Goal: Task Accomplishment & Management: Complete application form

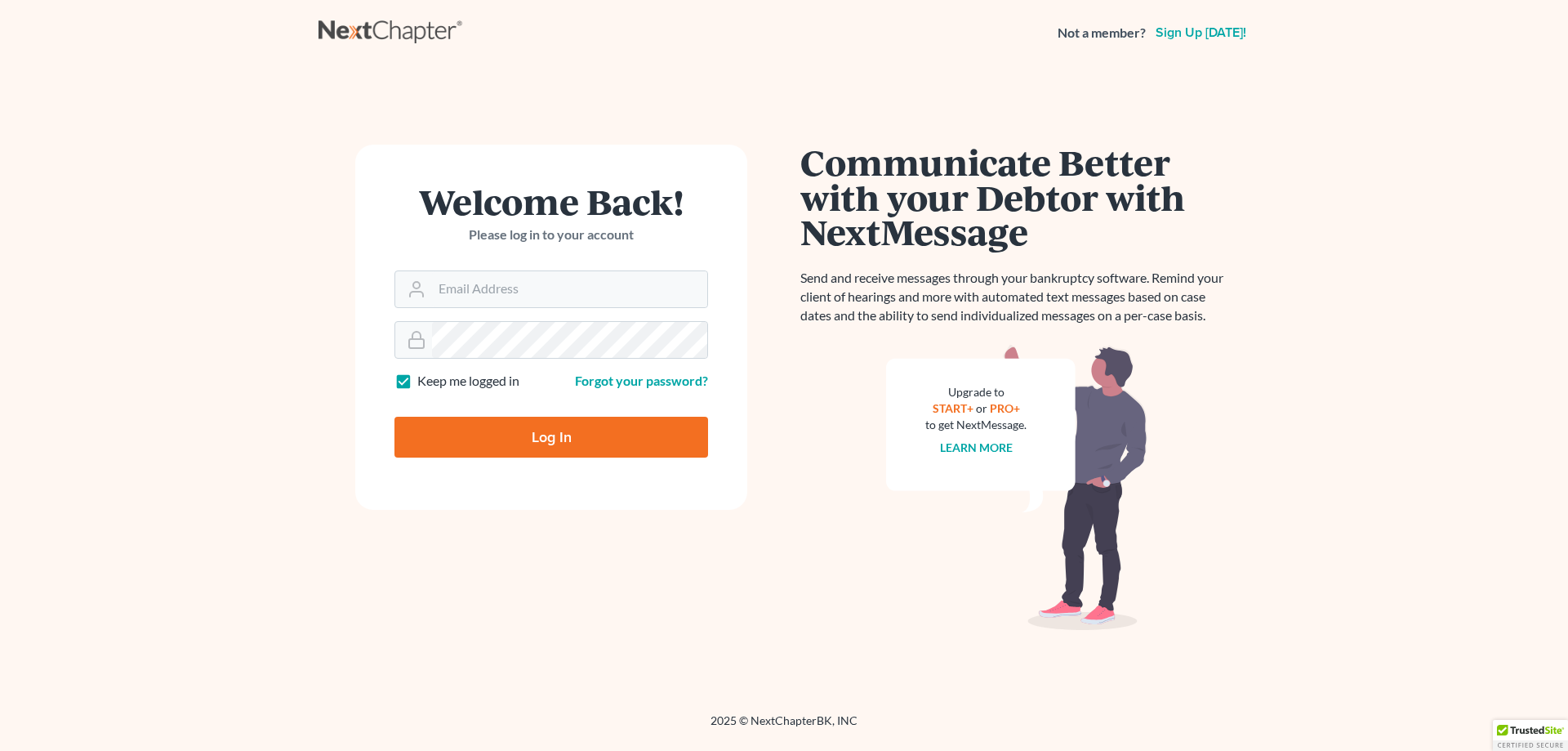
click at [417, 384] on label "Keep me logged in" at bounding box center [468, 382] width 102 height 19
click at [424, 382] on input "Keep me logged in" at bounding box center [429, 377] width 10 height 10
checkbox input "false"
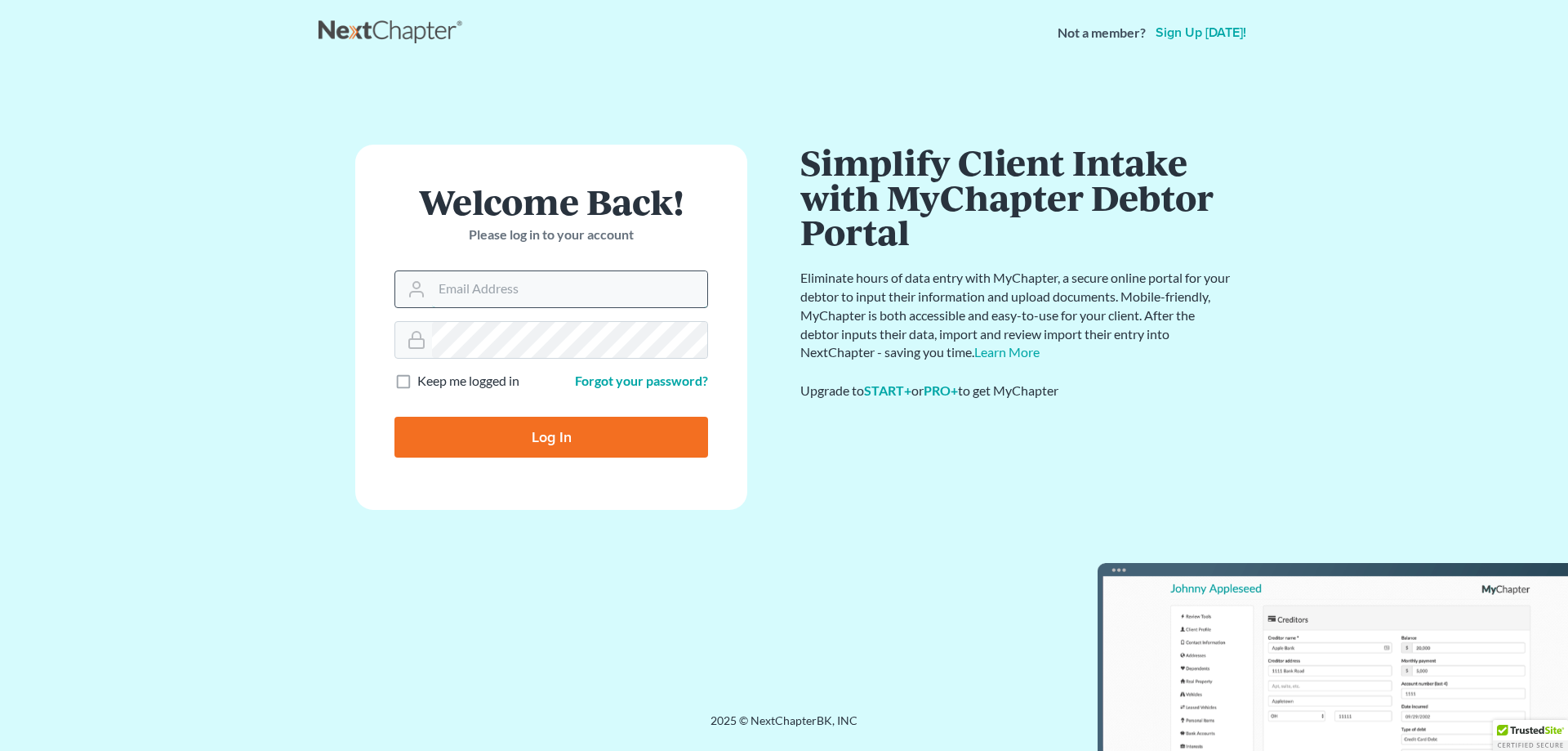
click at [481, 283] on input "Email Address" at bounding box center [569, 289] width 276 height 36
type input "[EMAIL_ADDRESS][DOMAIN_NAME]"
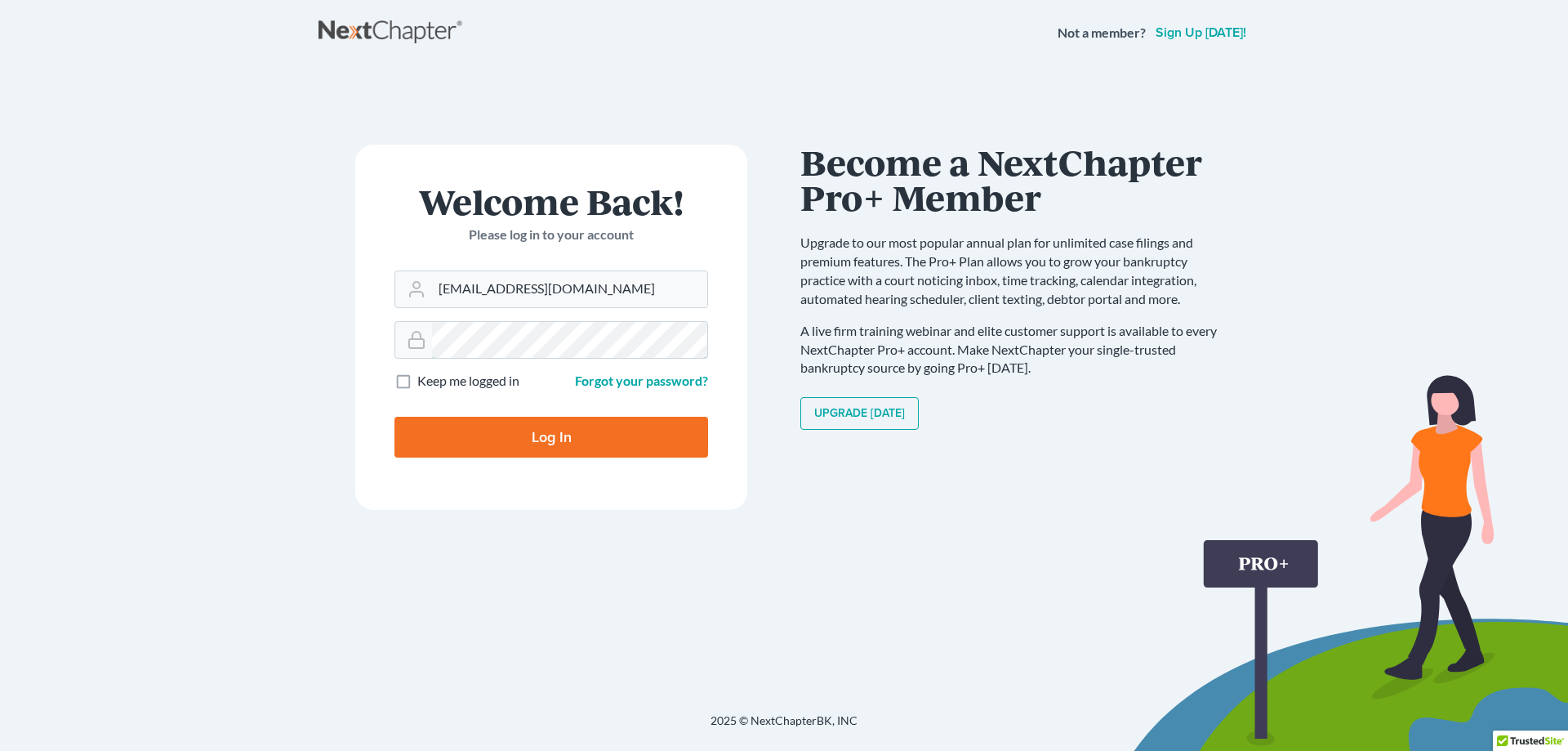
click at [395, 416] on input "Log In" at bounding box center [551, 436] width 314 height 41
type input "Thinking..."
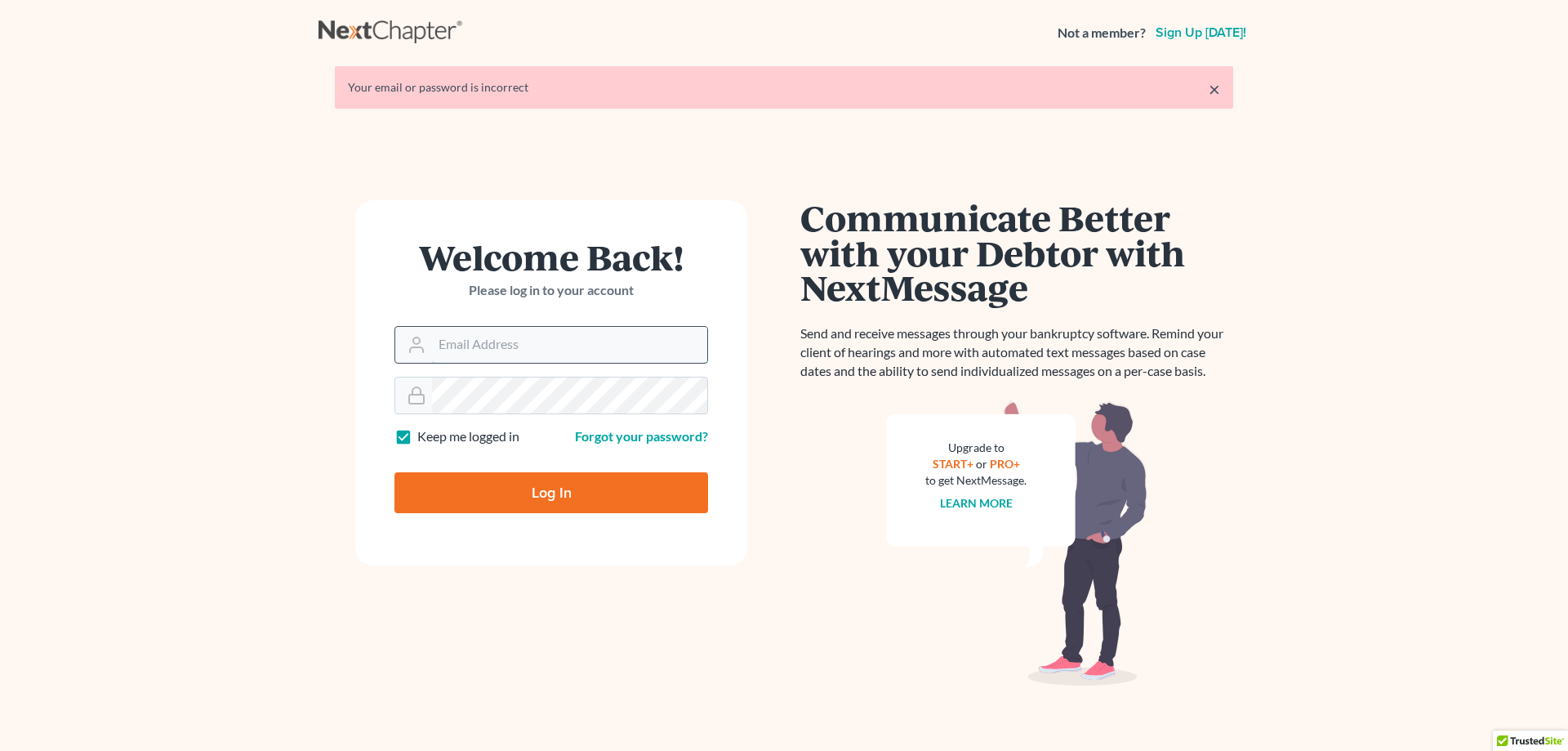
click at [481, 346] on input "Email Address" at bounding box center [569, 344] width 276 height 36
type input "[EMAIL_ADDRESS][DOMAIN_NAME]"
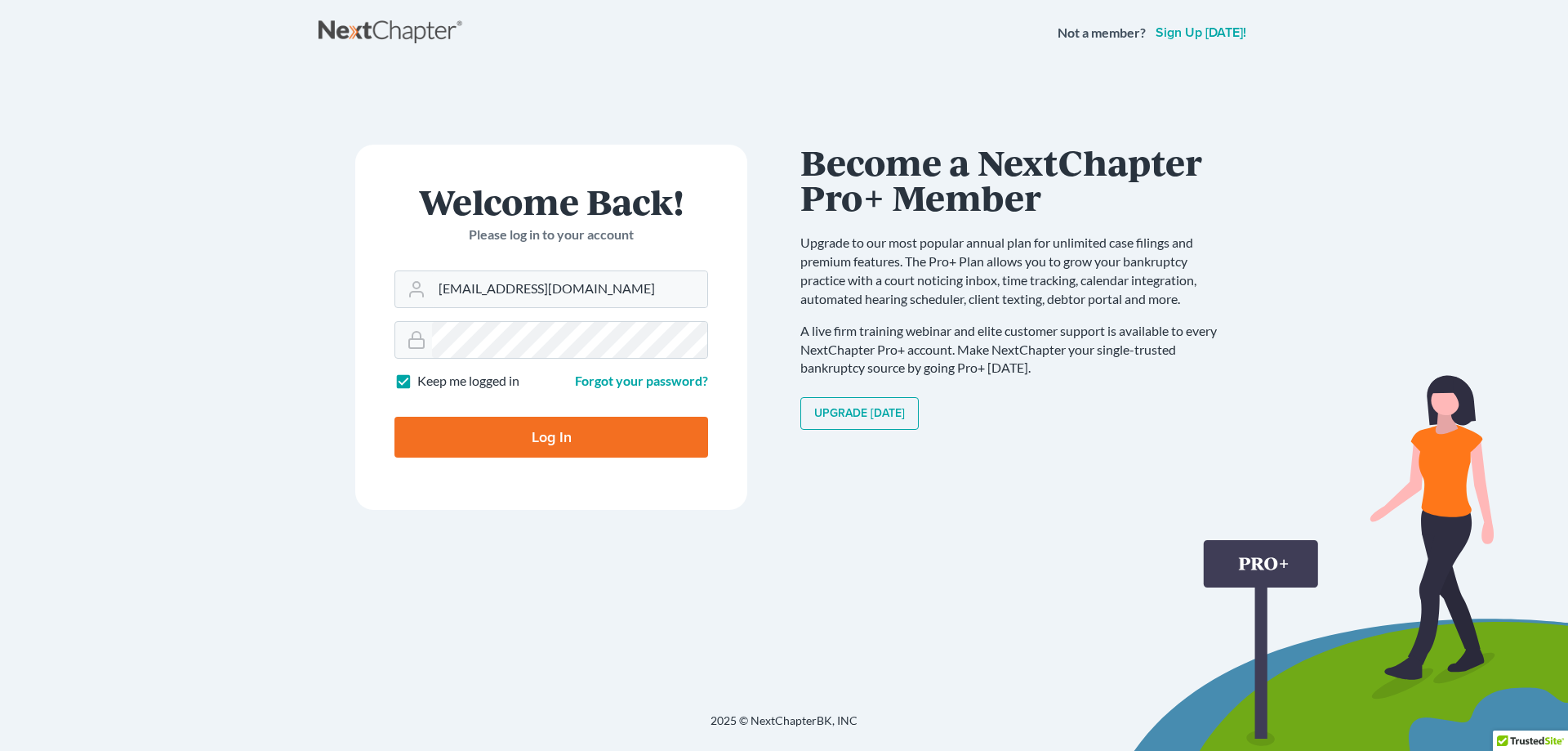
click at [417, 378] on label "Keep me logged in" at bounding box center [468, 382] width 102 height 19
click at [424, 378] on input "Keep me logged in" at bounding box center [429, 377] width 10 height 10
checkbox input "false"
click at [525, 435] on input "Log In" at bounding box center [551, 436] width 314 height 41
type input "Thinking..."
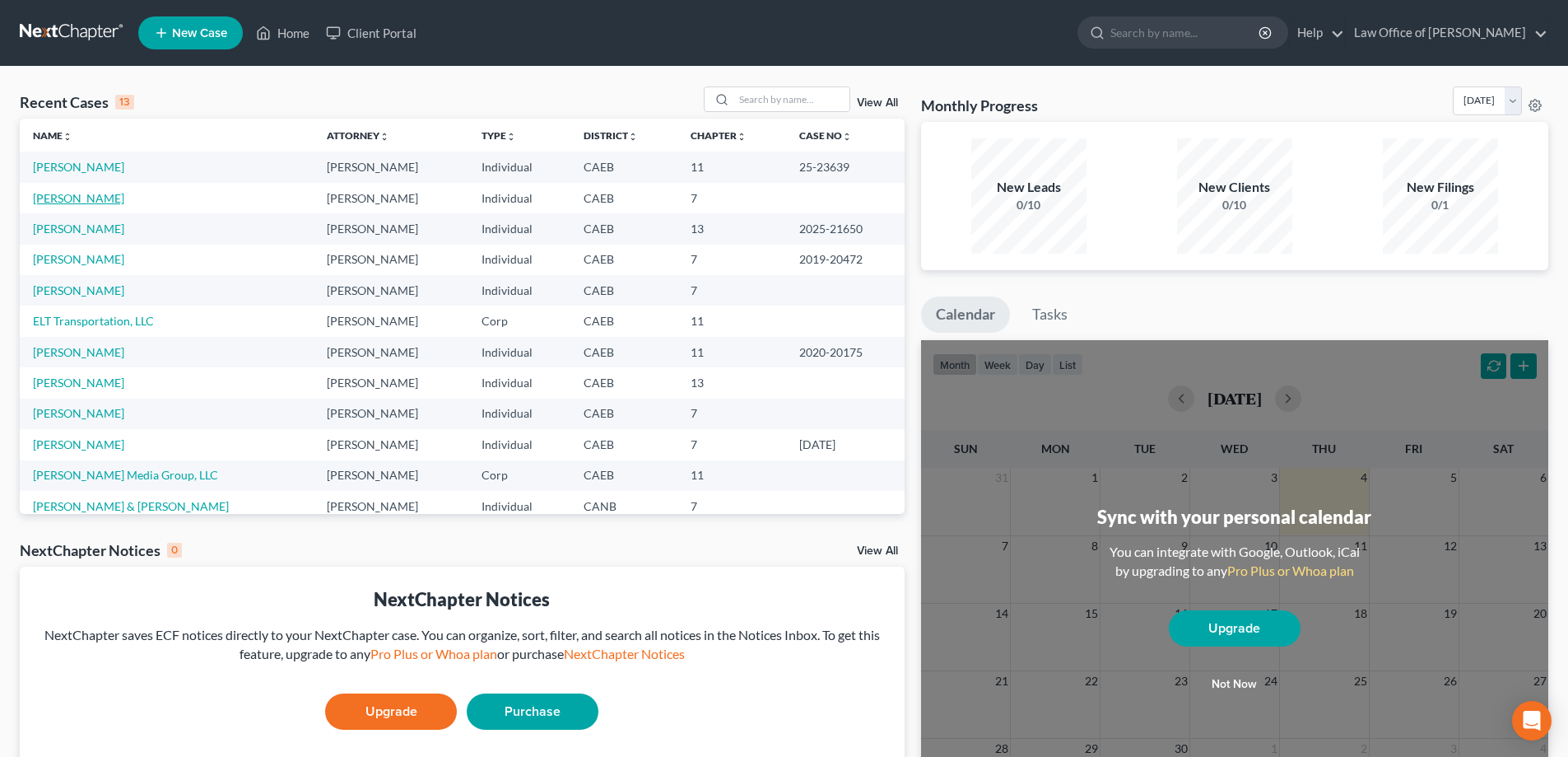
click at [66, 200] on link "[PERSON_NAME]" at bounding box center [79, 198] width 91 height 14
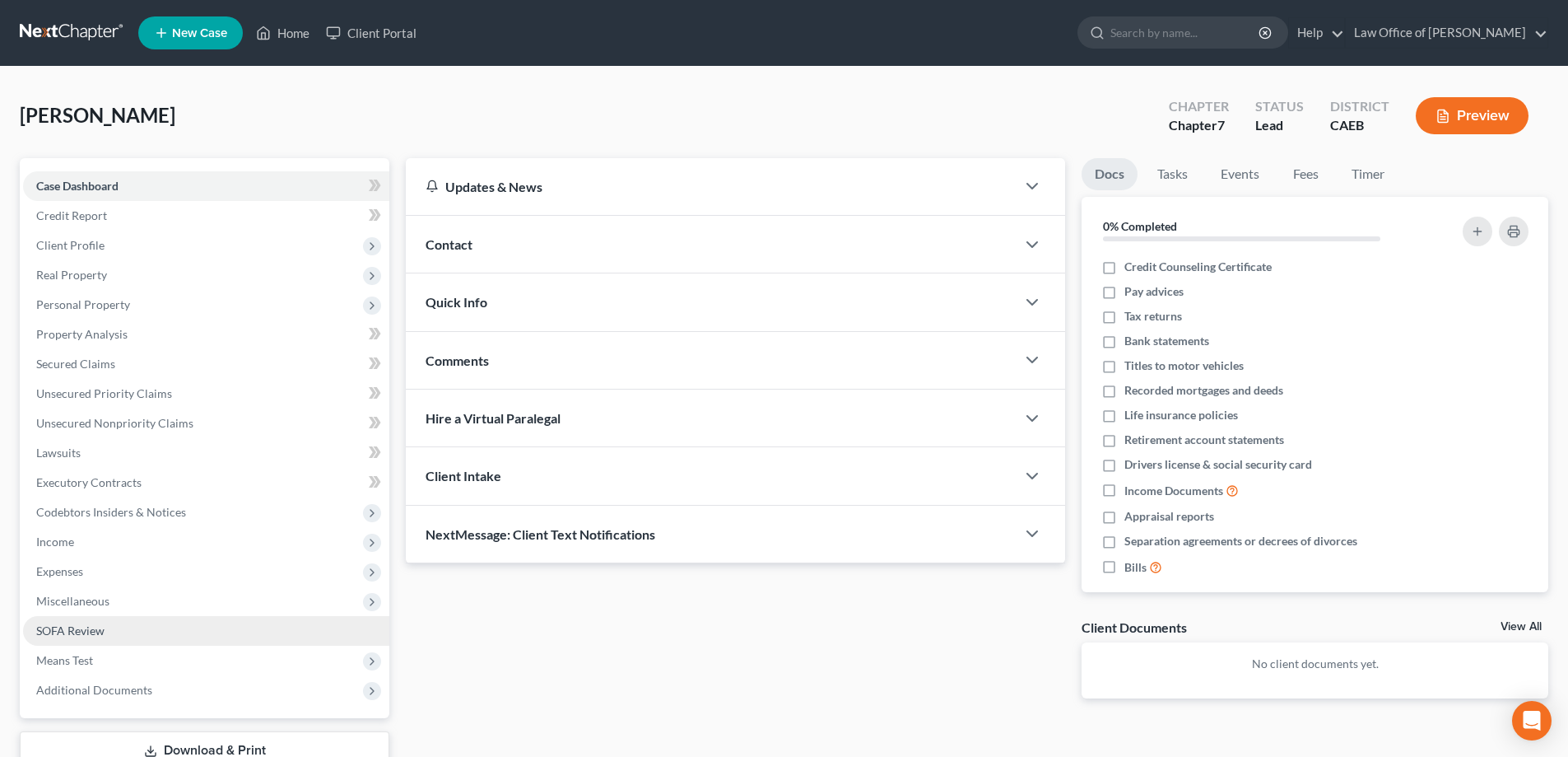
click at [84, 628] on span "SOFA Review" at bounding box center [70, 630] width 68 height 14
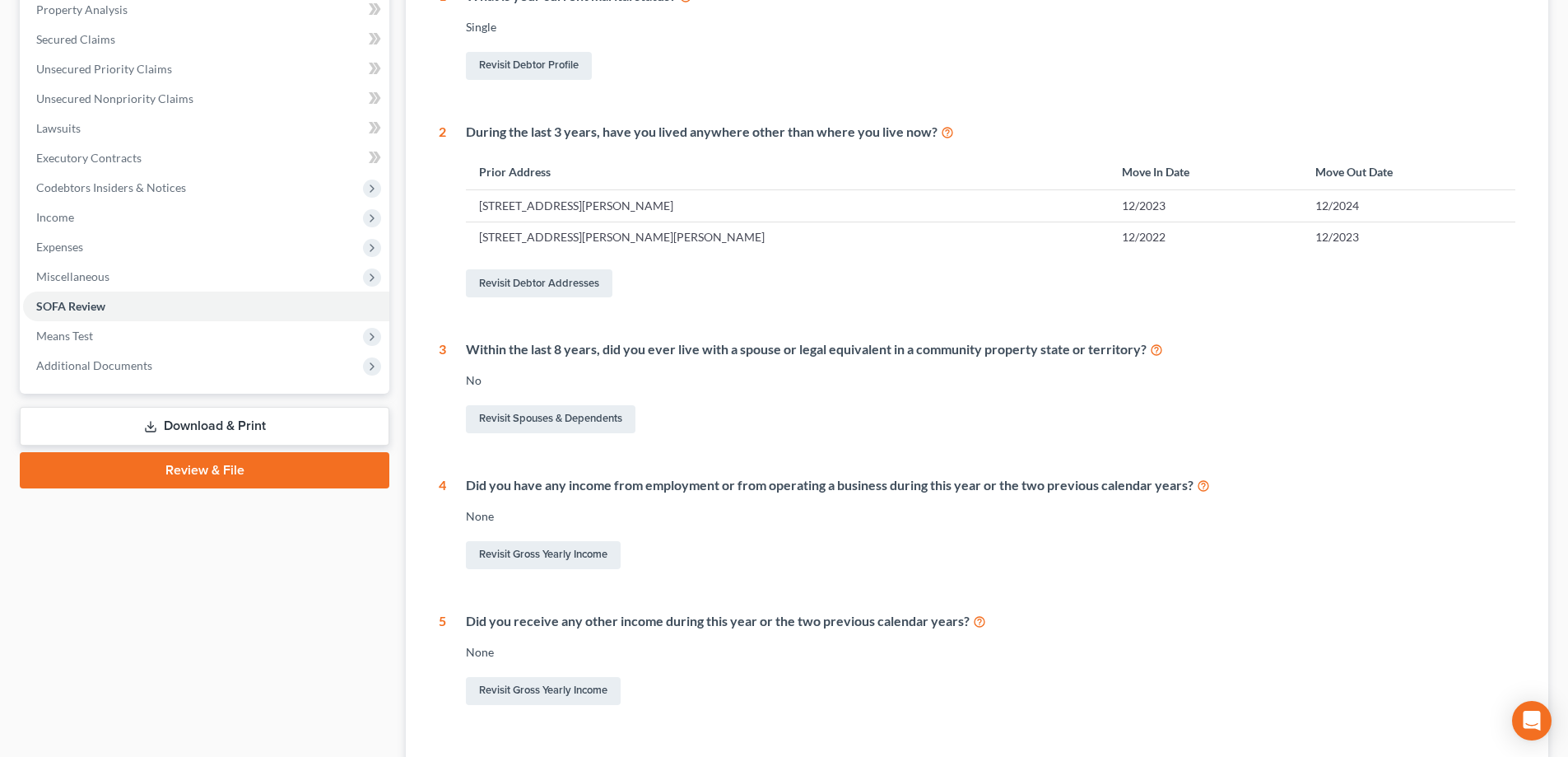
scroll to position [341, 0]
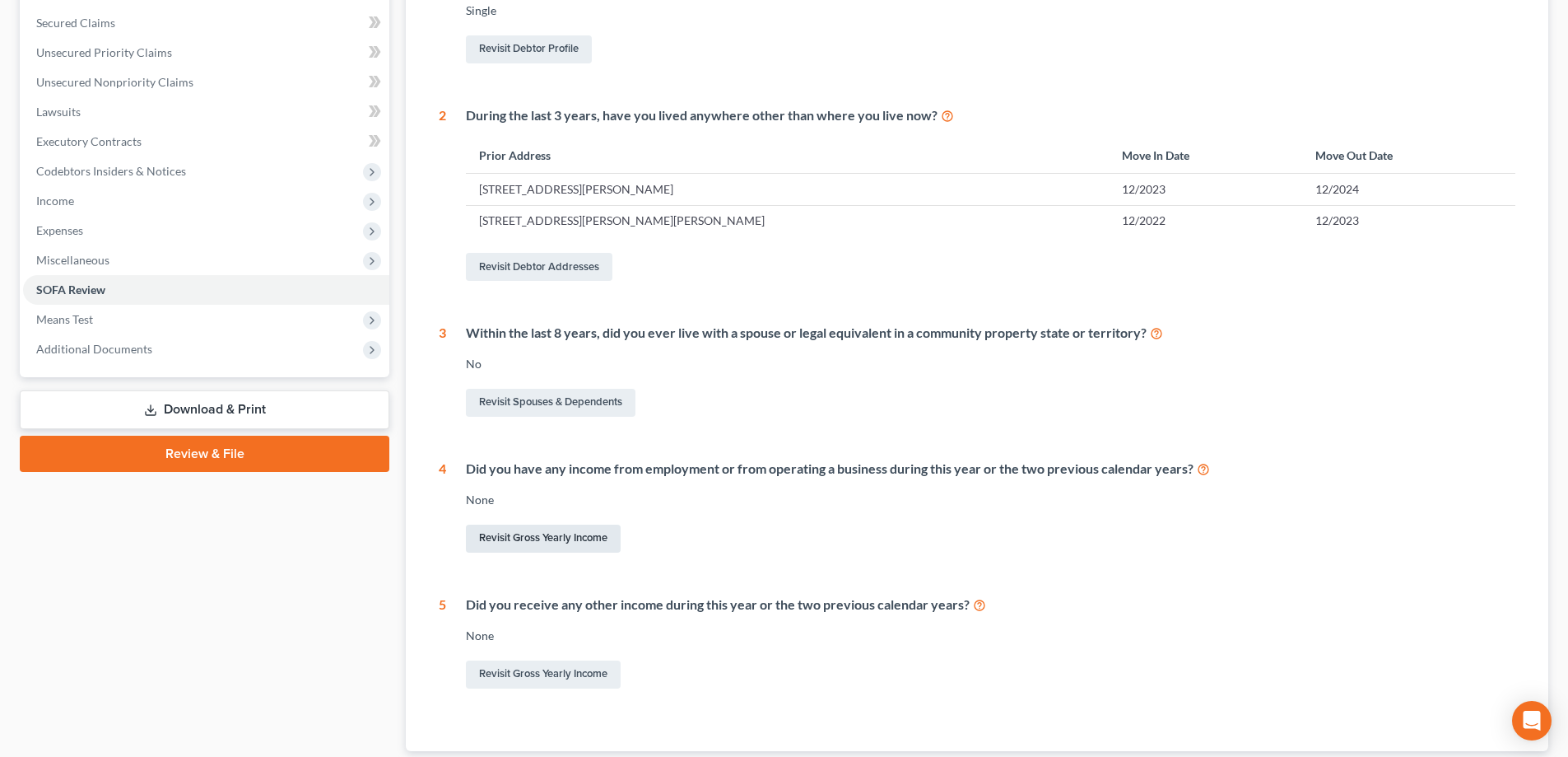
click at [551, 540] on link "Revisit Gross Yearly Income" at bounding box center [543, 539] width 155 height 28
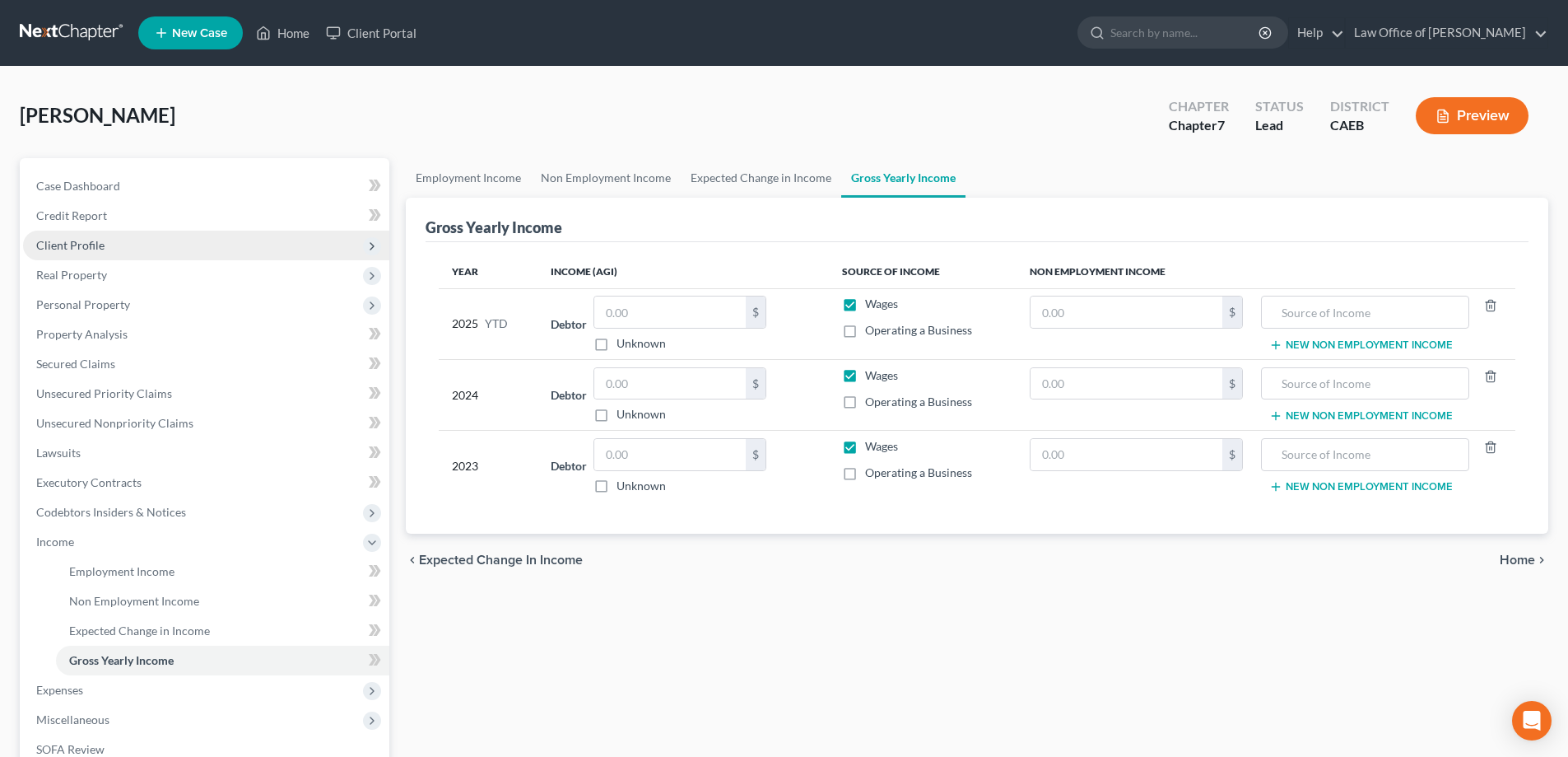
click at [62, 244] on span "Client Profile" at bounding box center [70, 245] width 68 height 14
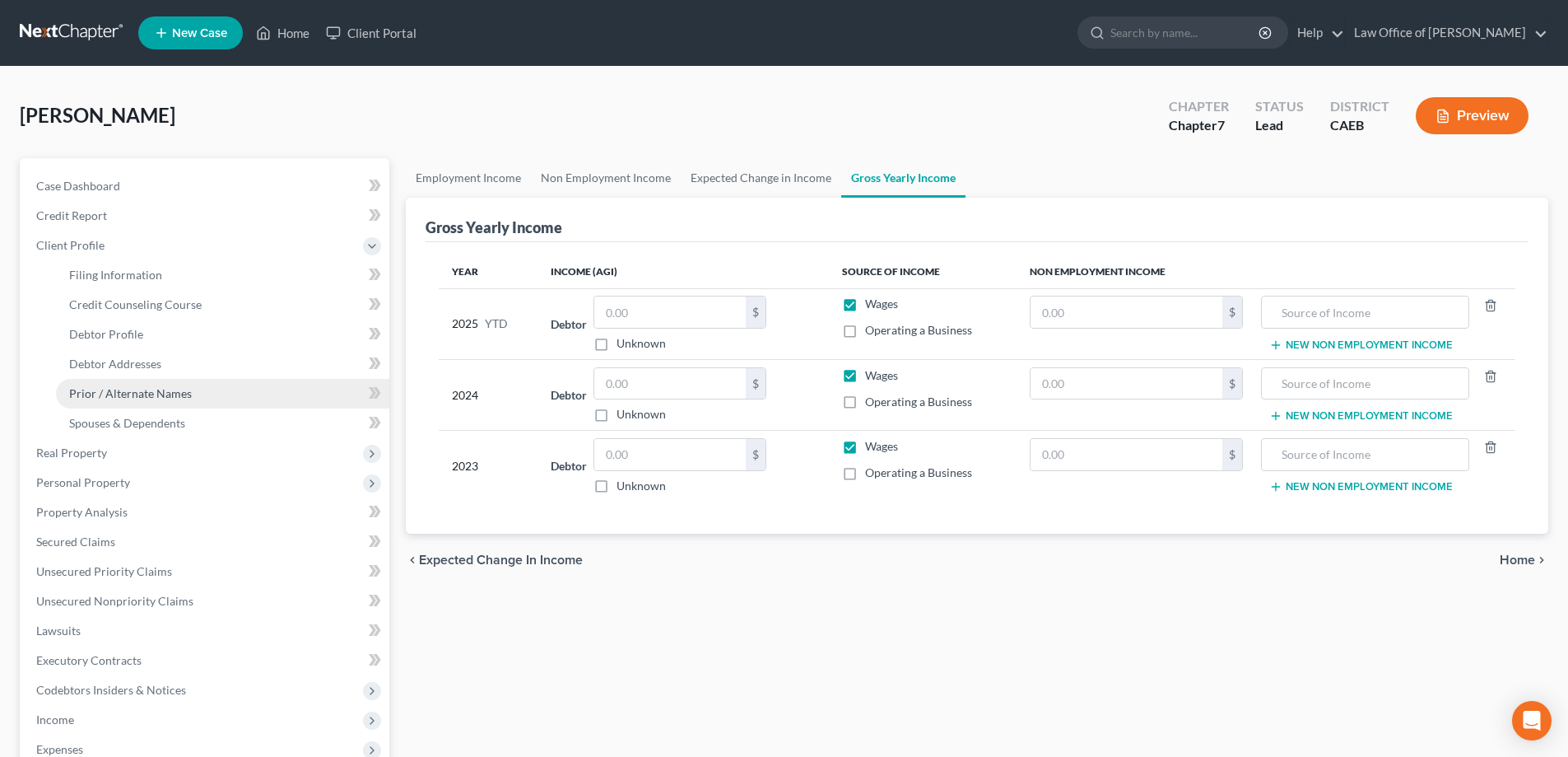
click at [109, 393] on span "Prior / Alternate Names" at bounding box center [131, 393] width 123 height 14
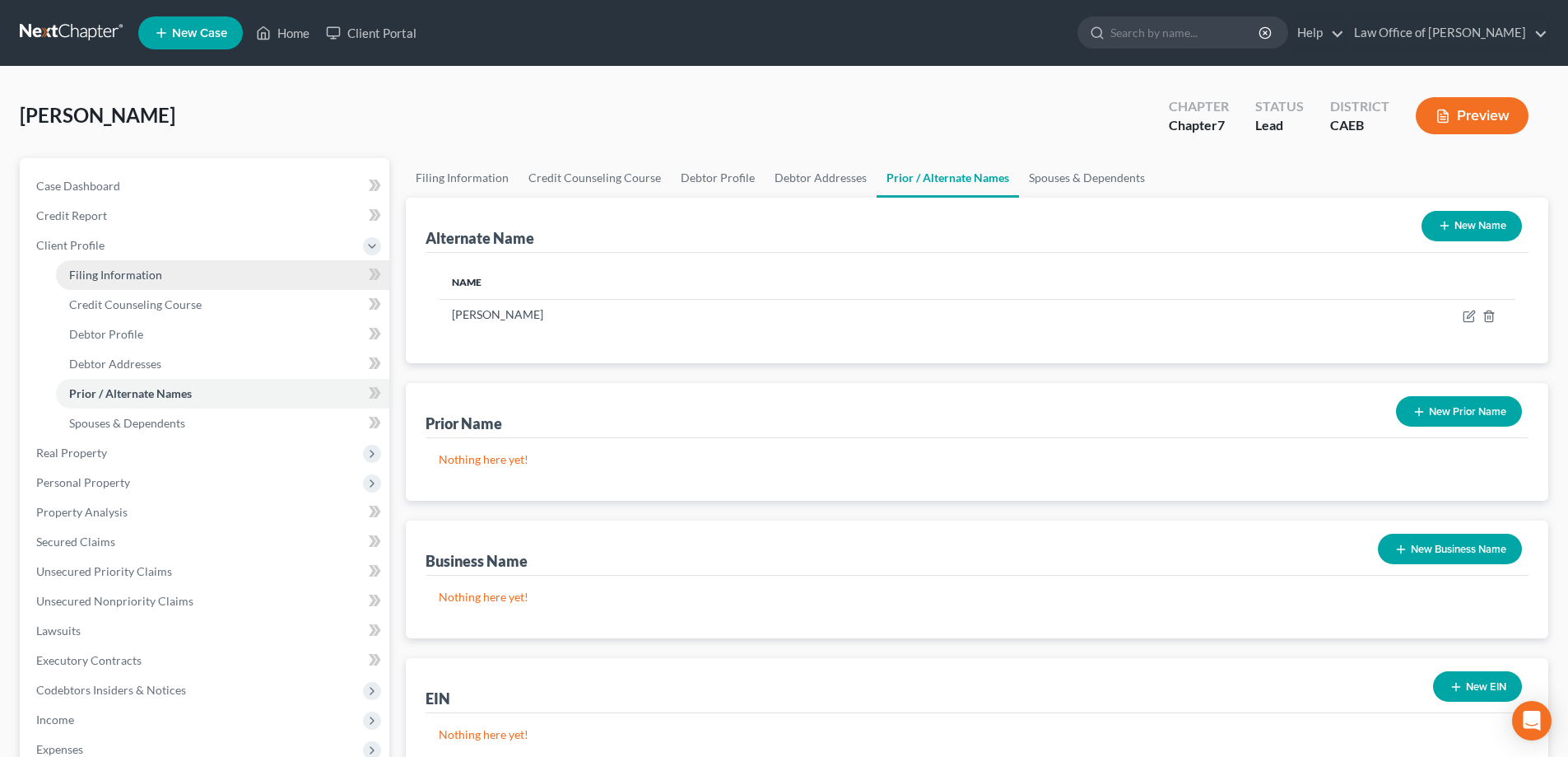
click at [93, 278] on span "Filing Information" at bounding box center [116, 274] width 93 height 14
select select "1"
select select "0"
select select "4"
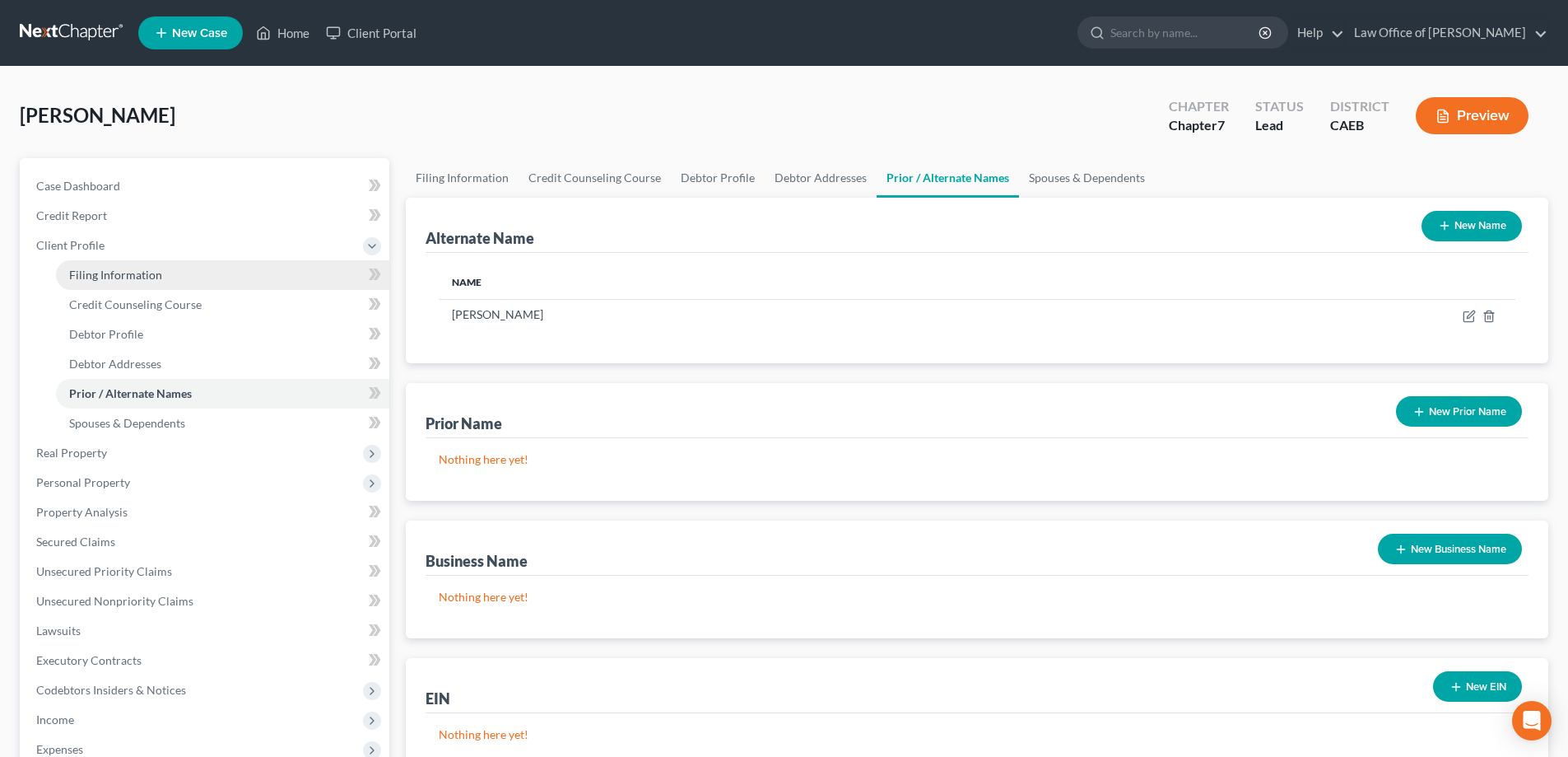
select select "0"
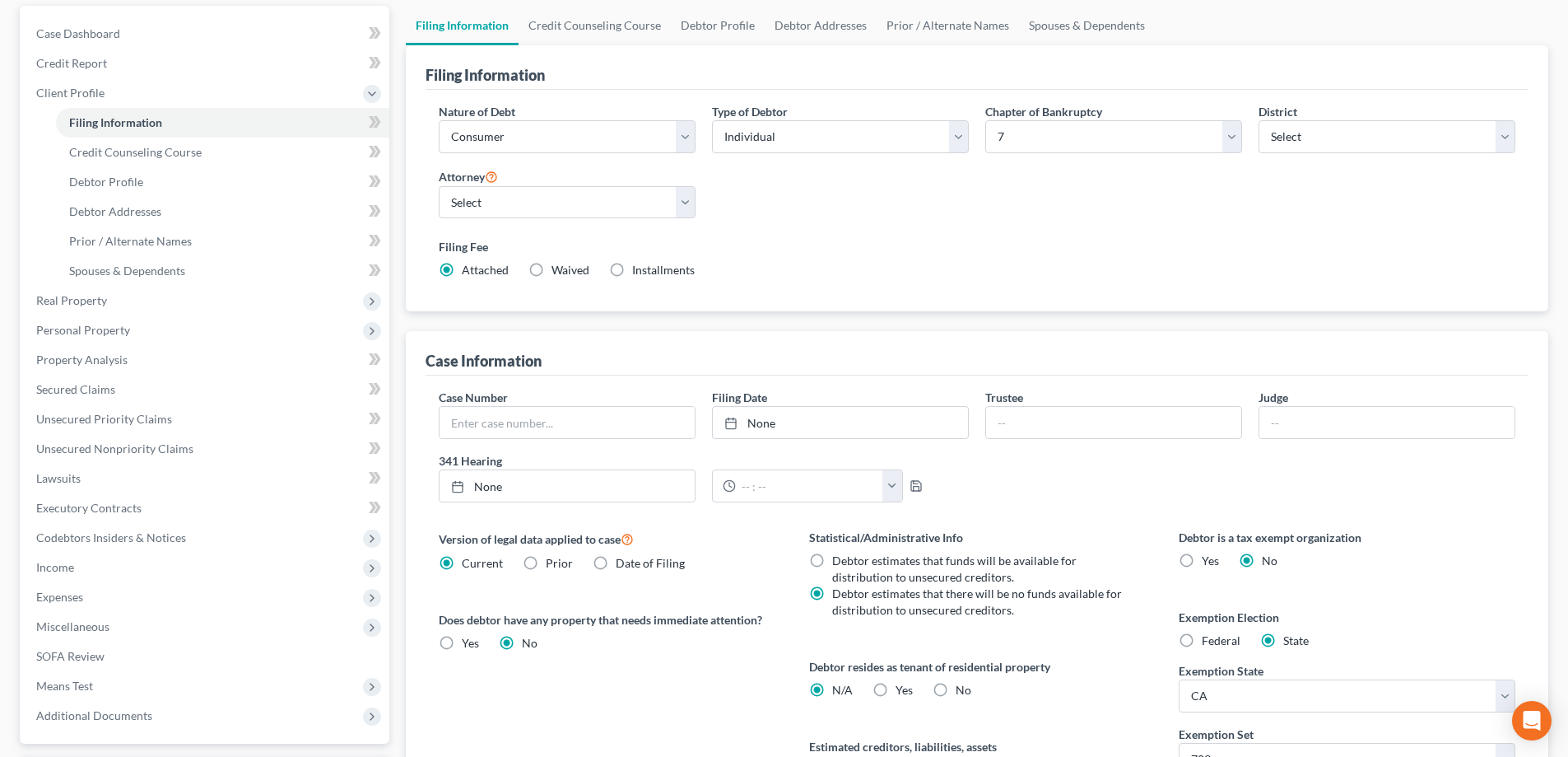
scroll to position [102, 0]
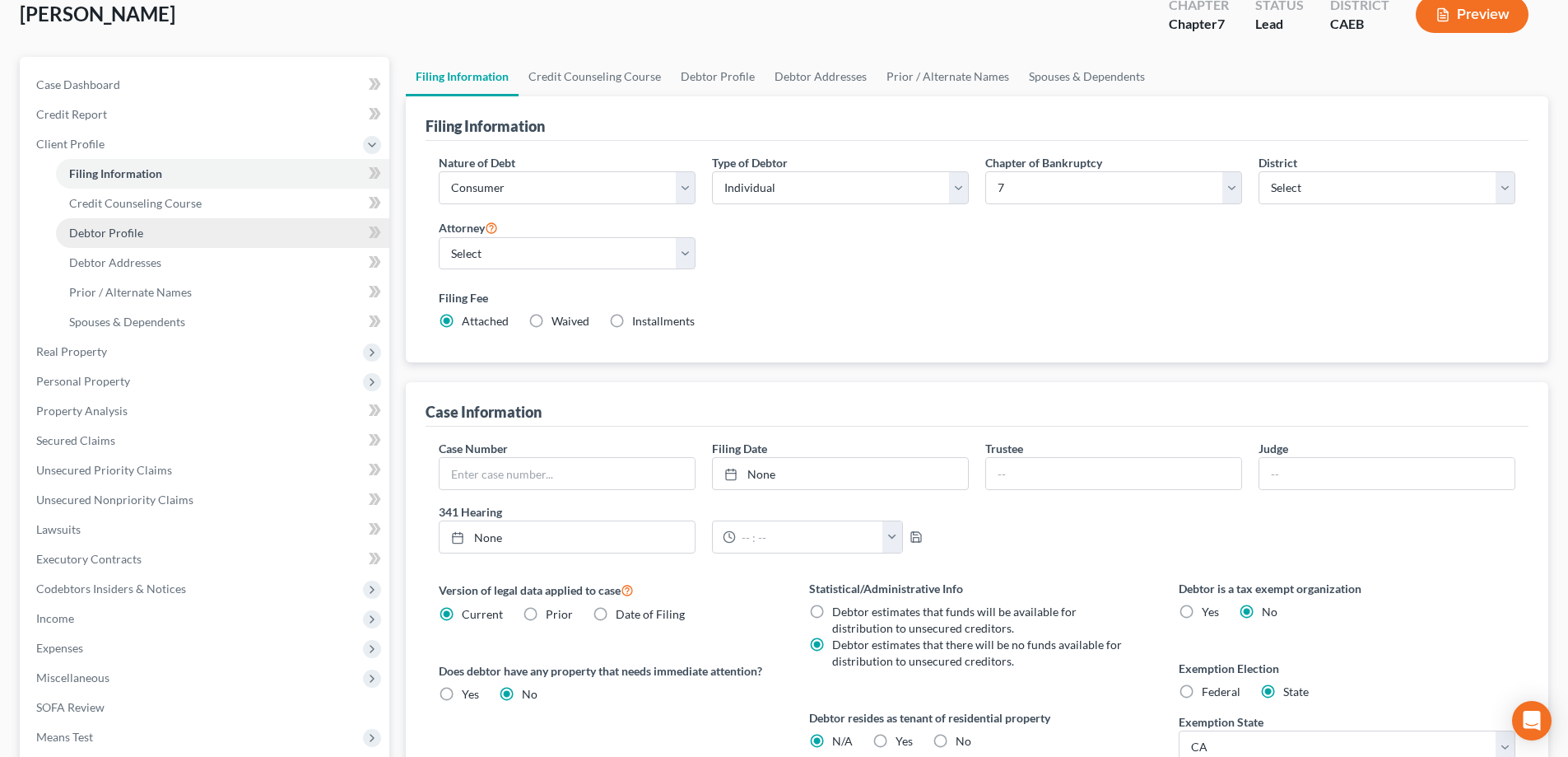
click at [100, 226] on span "Debtor Profile" at bounding box center [106, 233] width 74 height 14
select select "0"
select select "6"
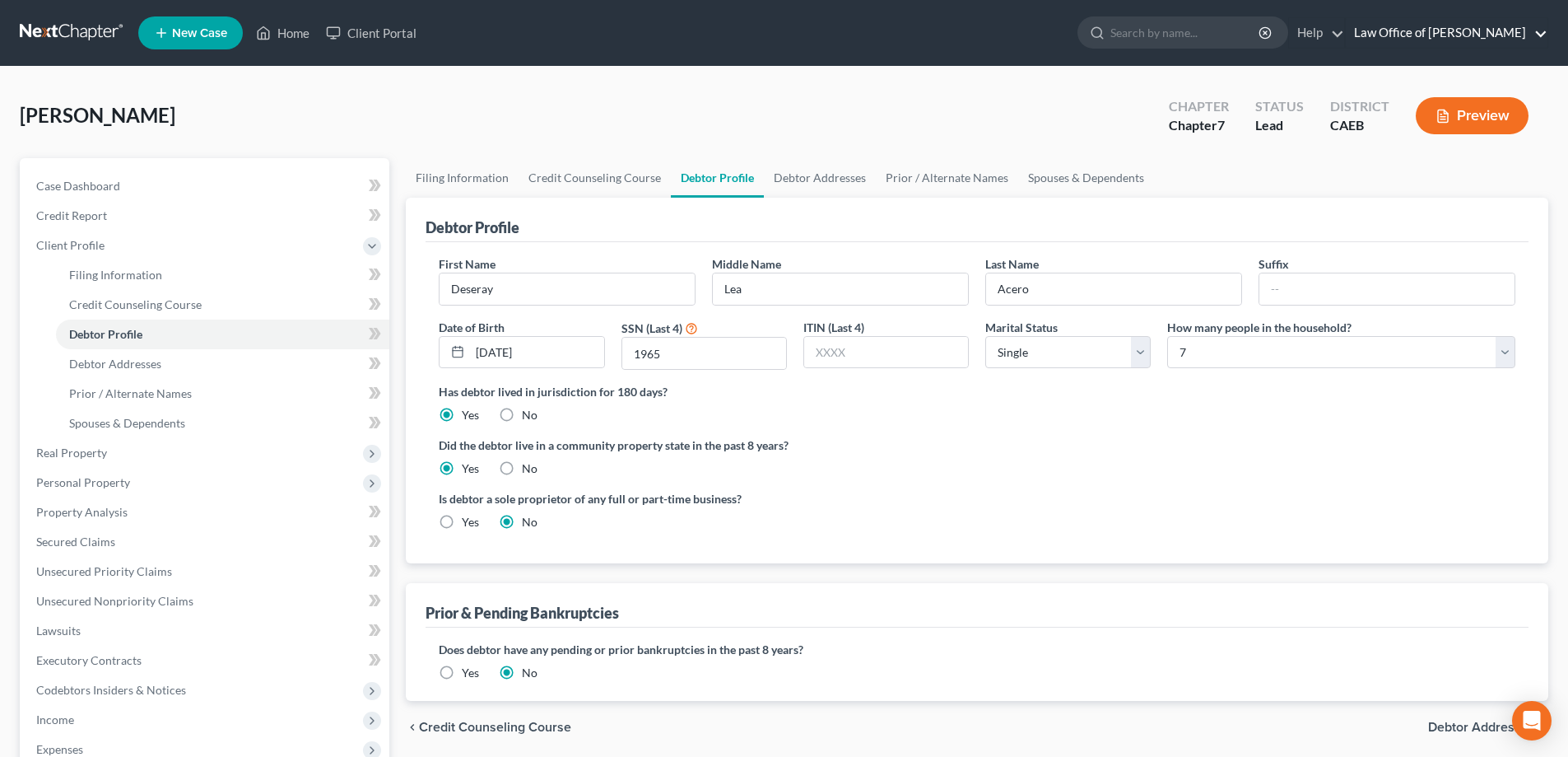
click at [1543, 34] on link "Law Office of [PERSON_NAME]" at bounding box center [1447, 33] width 201 height 30
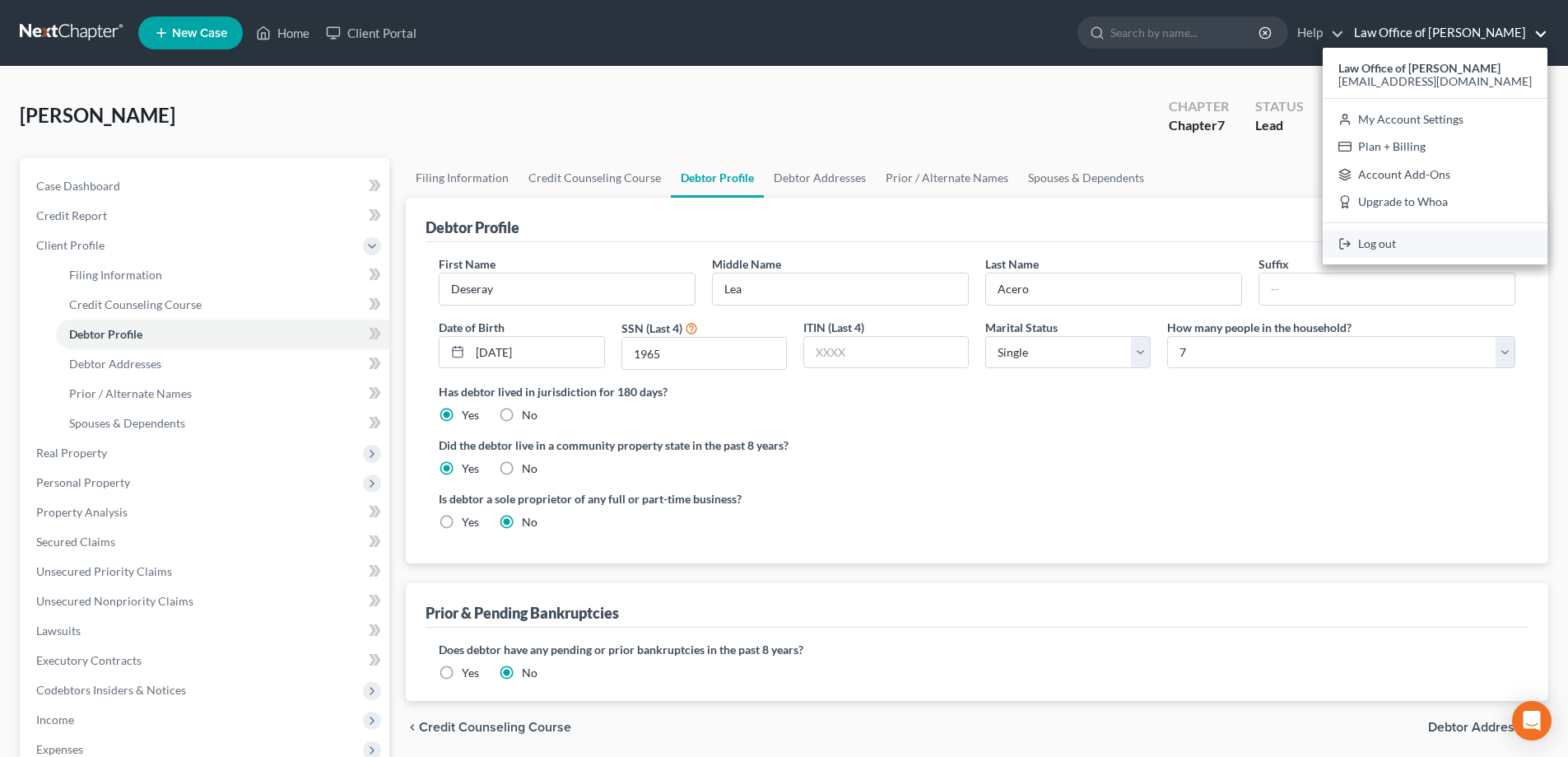
click at [1415, 239] on link "Log out" at bounding box center [1435, 244] width 225 height 28
